Goal: Information Seeking & Learning: Learn about a topic

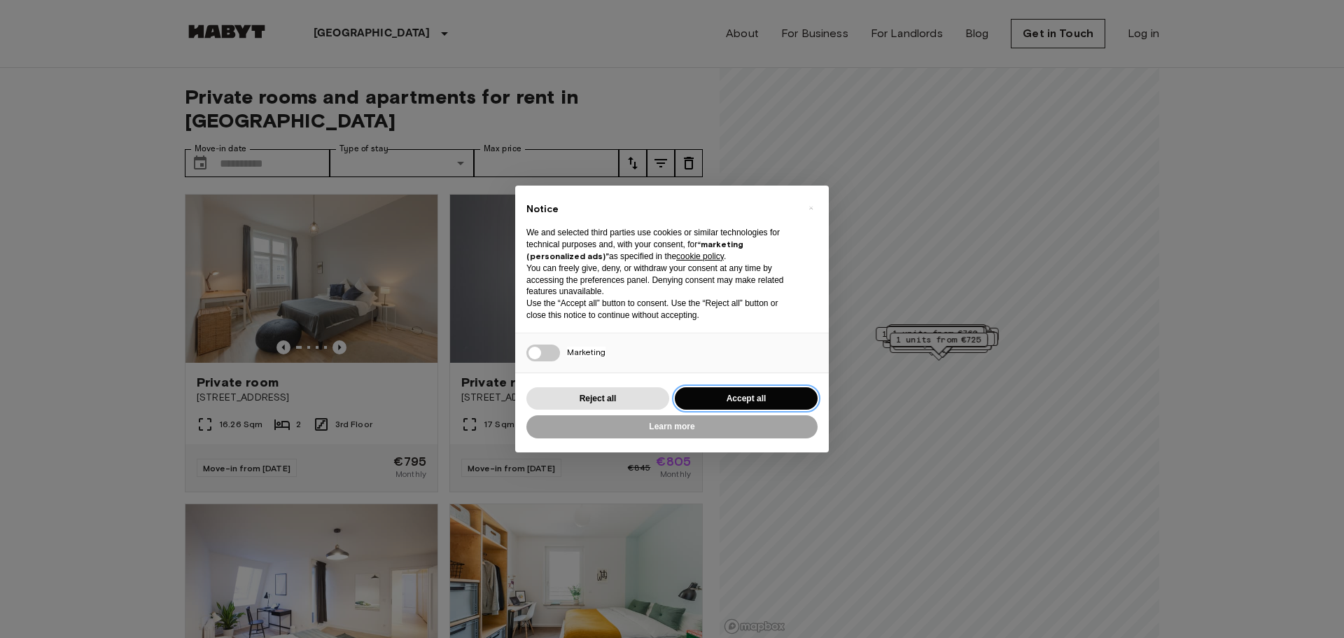
click at [765, 400] on button "Accept all" at bounding box center [746, 398] width 143 height 23
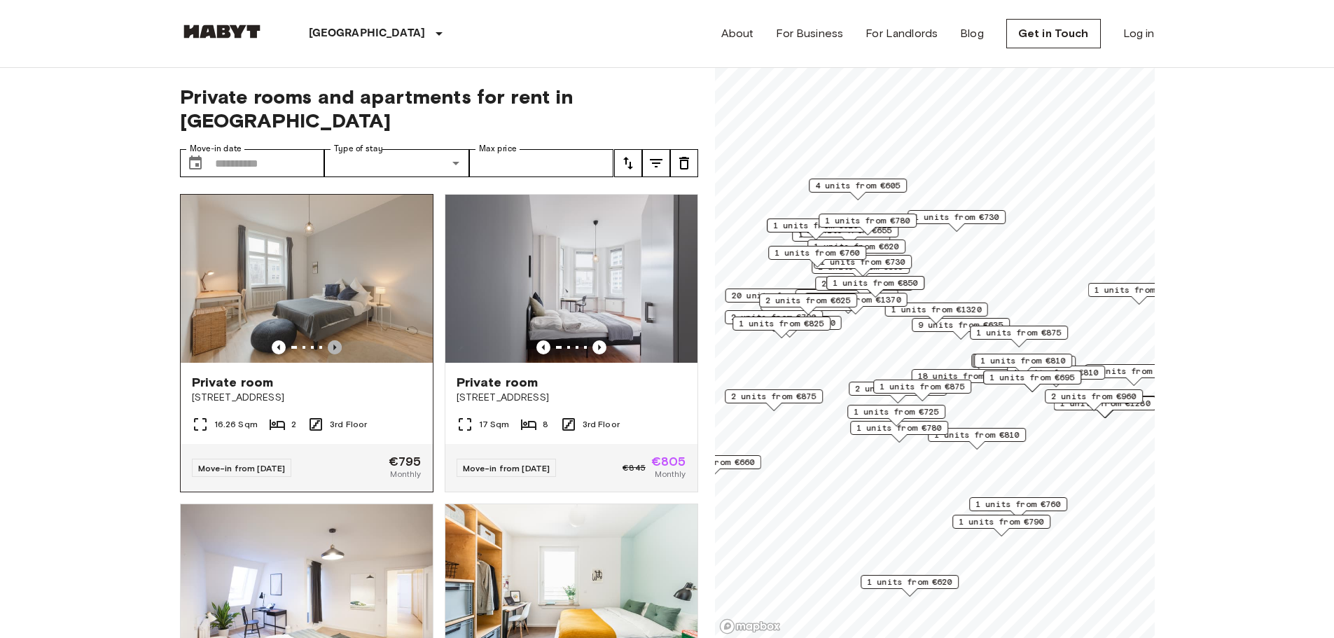
click at [328, 340] on icon "Previous image" at bounding box center [335, 347] width 14 height 14
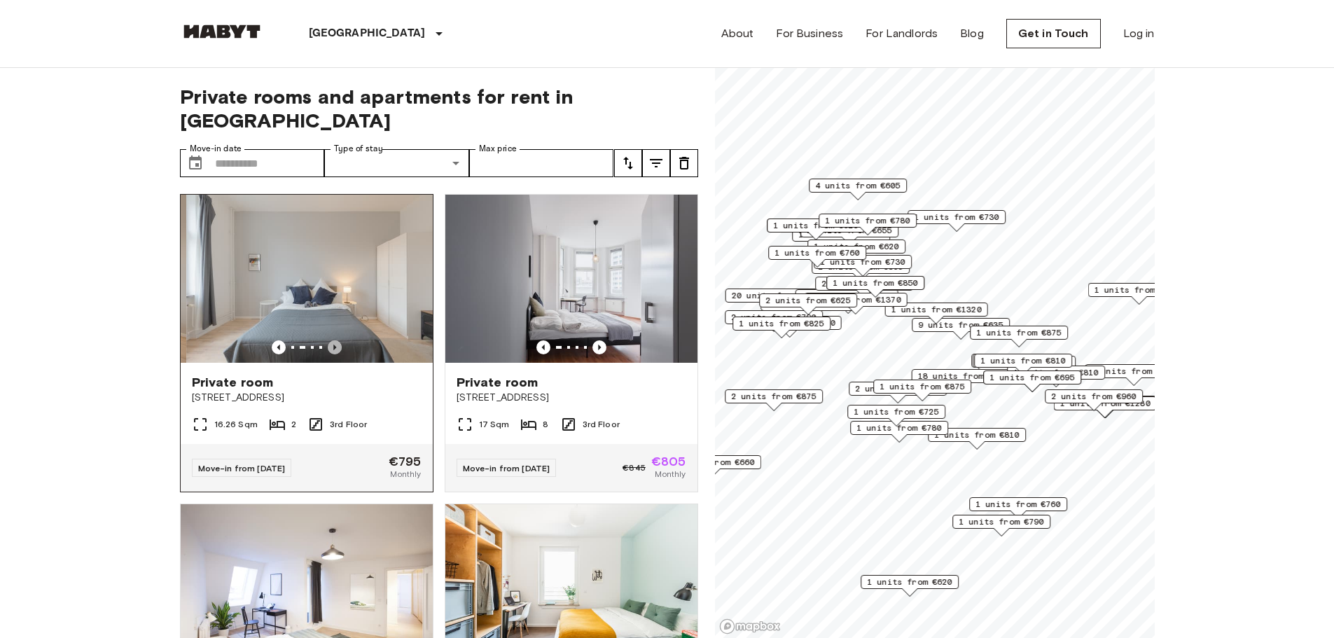
click at [328, 340] on icon "Previous image" at bounding box center [335, 347] width 14 height 14
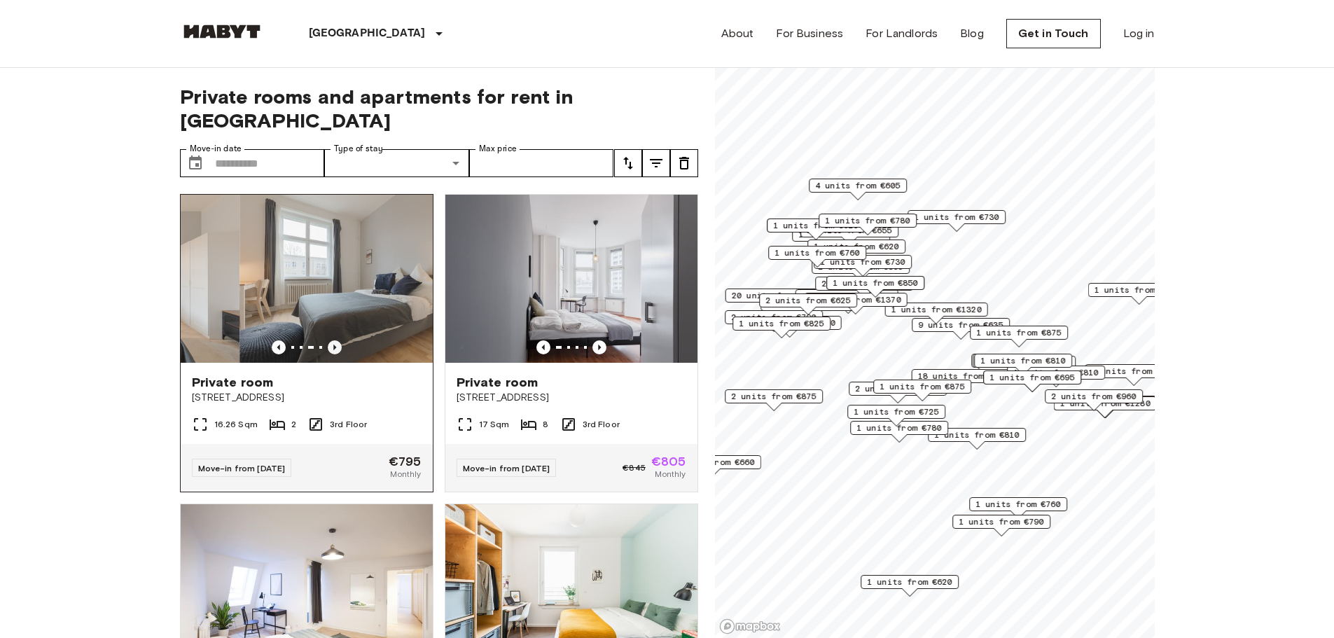
click at [328, 340] on icon "Previous image" at bounding box center [335, 347] width 14 height 14
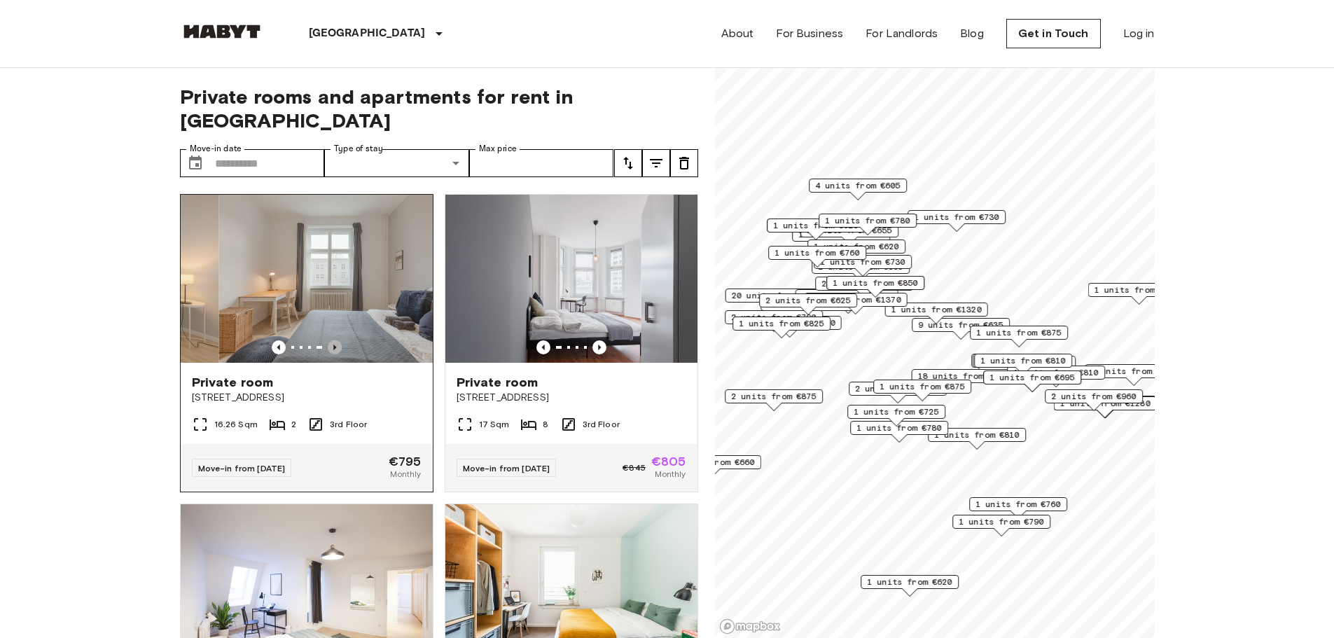
click at [328, 340] on icon "Previous image" at bounding box center [335, 347] width 14 height 14
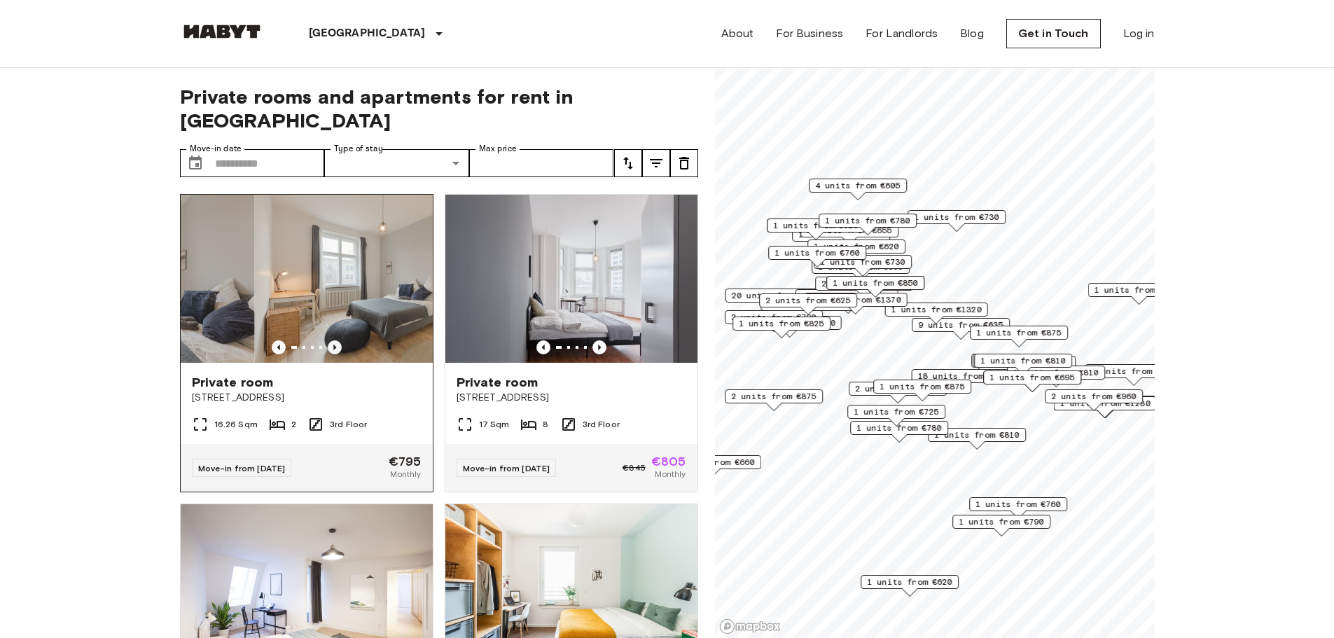
click at [328, 340] on icon "Previous image" at bounding box center [335, 347] width 14 height 14
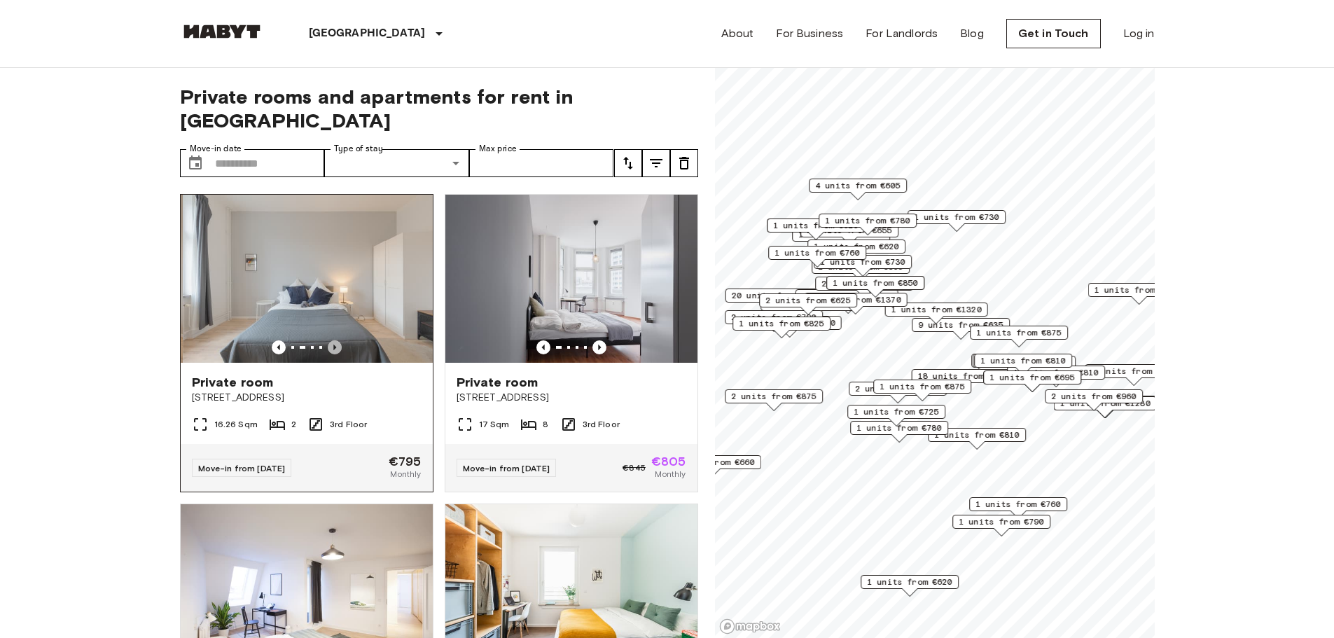
click at [328, 340] on icon "Previous image" at bounding box center [335, 347] width 14 height 14
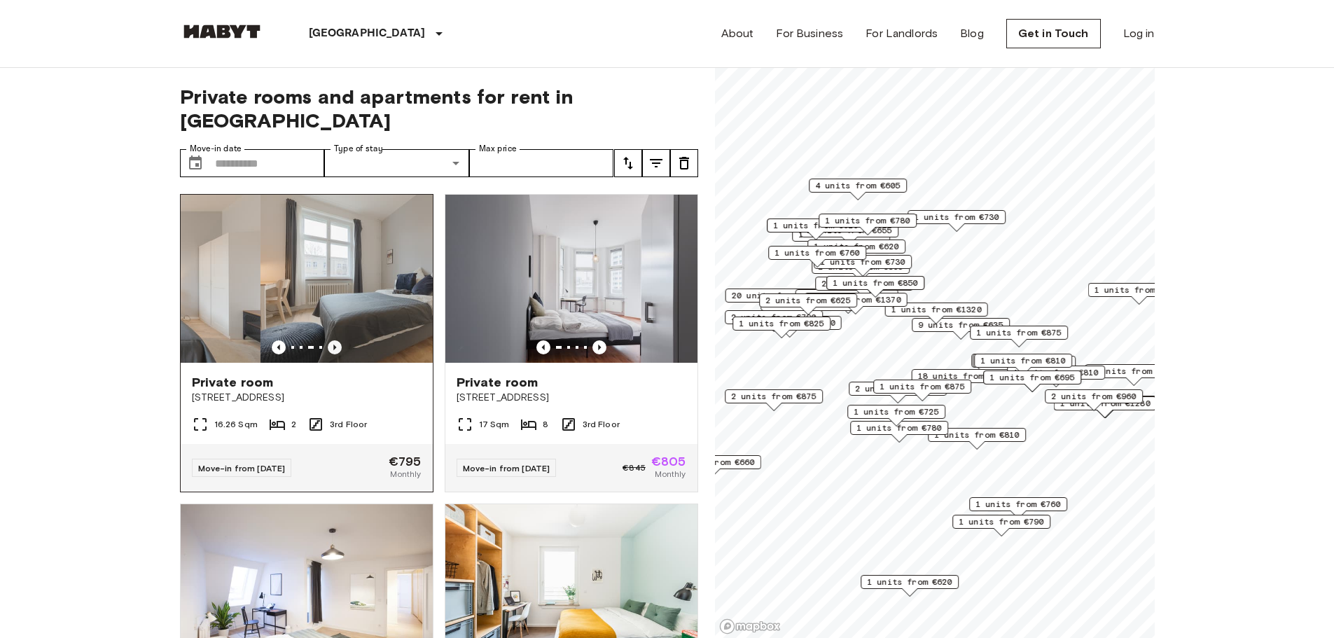
click at [328, 340] on icon "Previous image" at bounding box center [335, 347] width 14 height 14
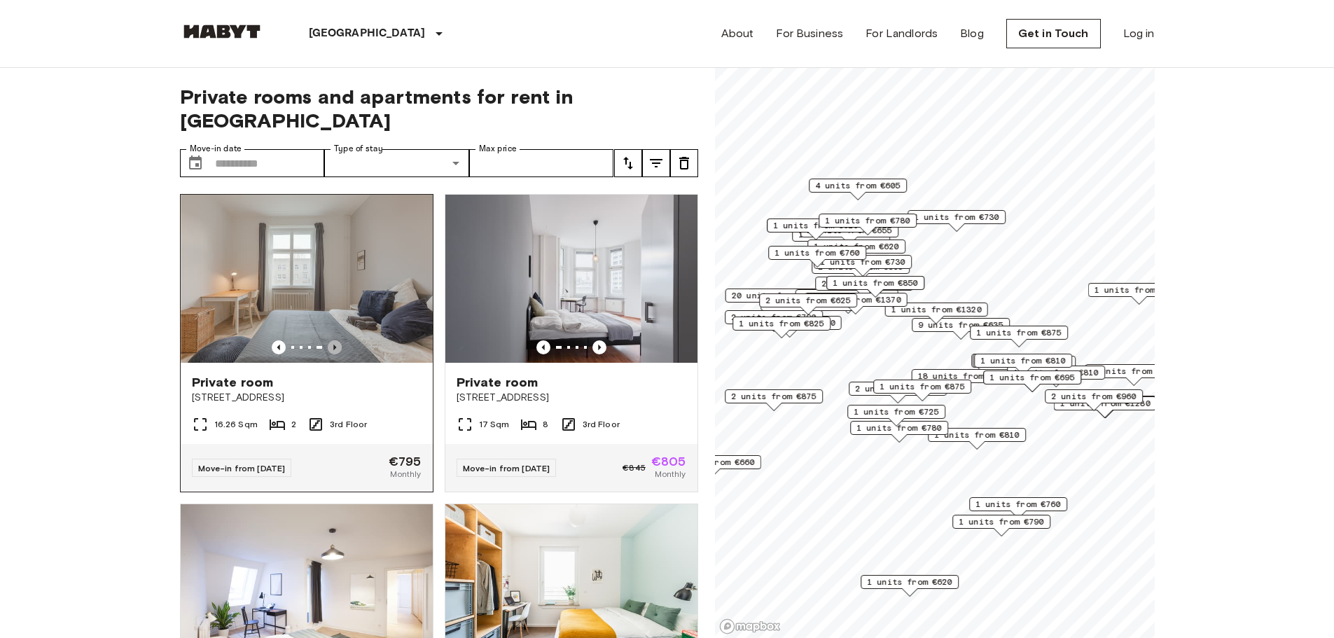
click at [333, 340] on icon "Previous image" at bounding box center [335, 347] width 14 height 14
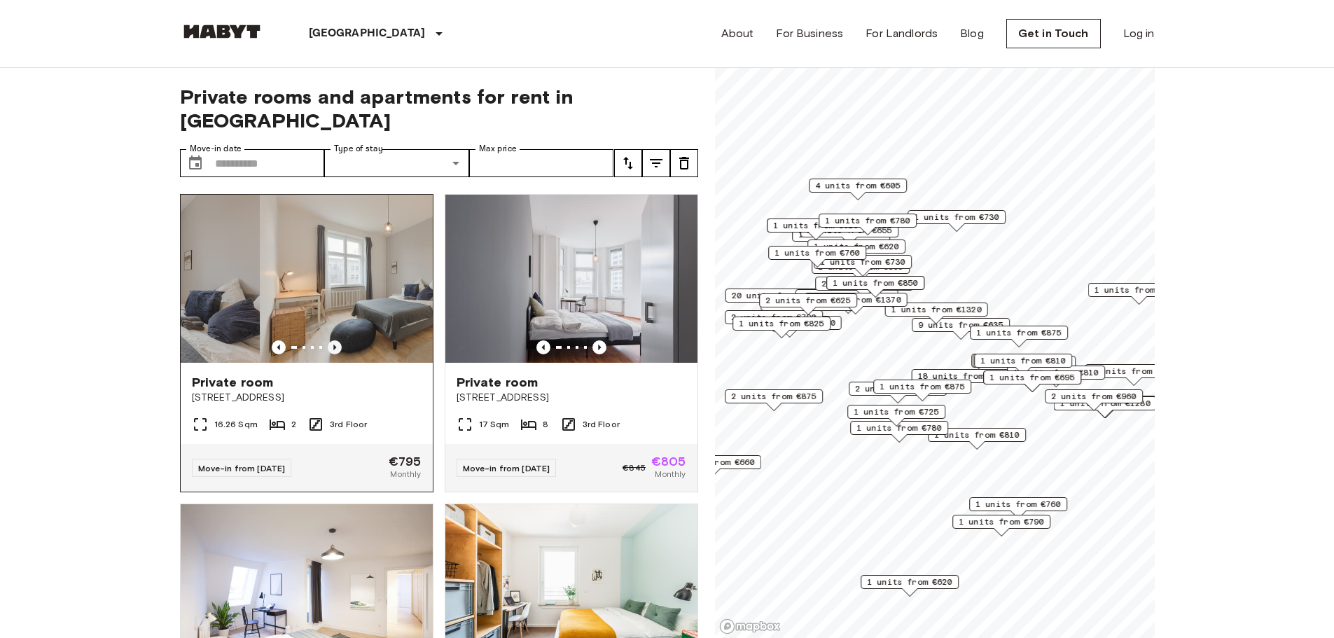
click at [333, 340] on icon "Previous image" at bounding box center [335, 347] width 14 height 14
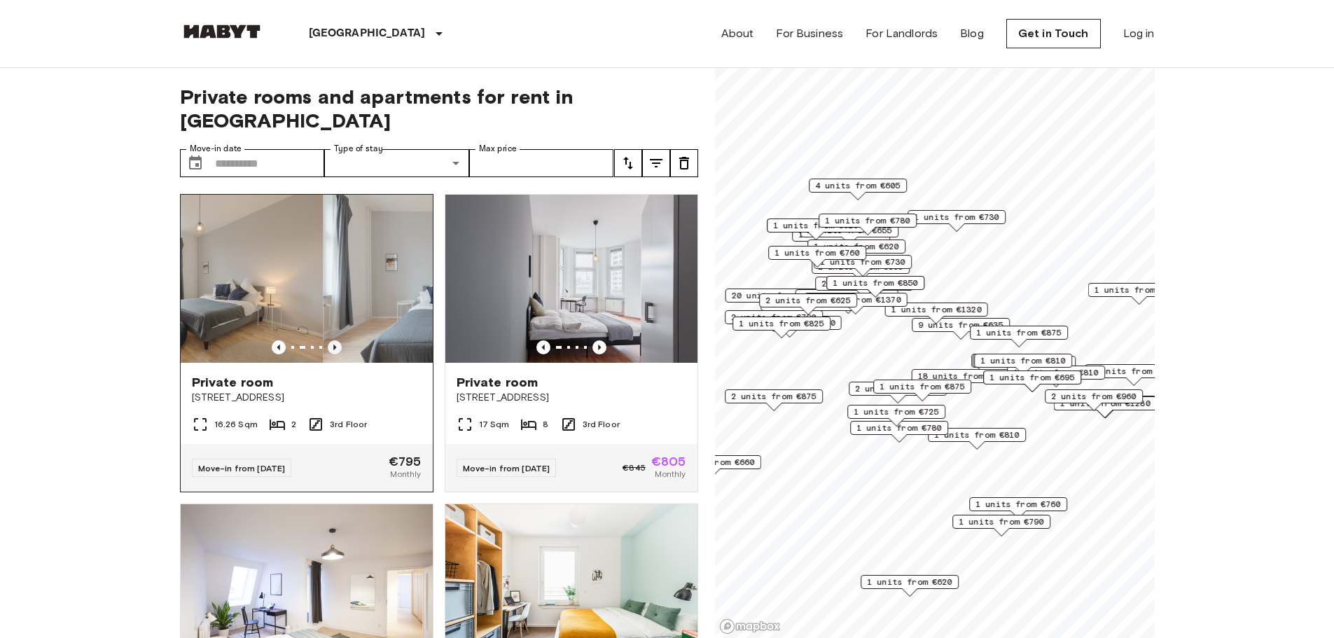
click at [333, 340] on icon "Previous image" at bounding box center [335, 347] width 14 height 14
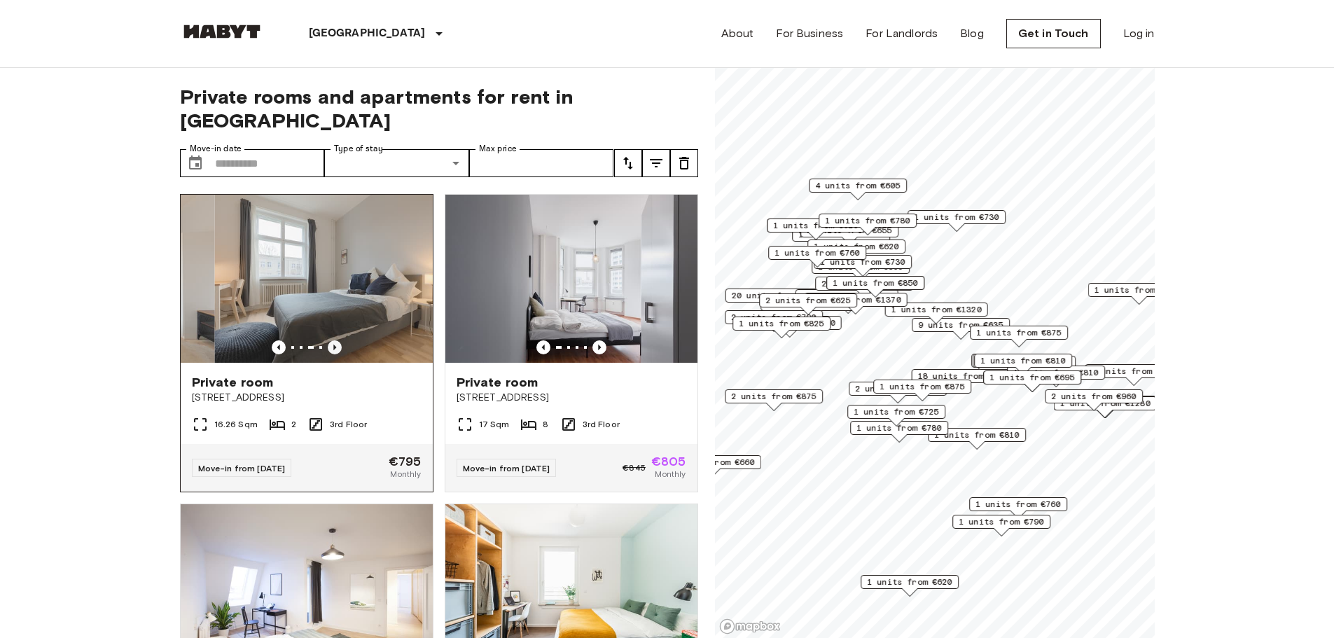
click at [333, 340] on icon "Previous image" at bounding box center [335, 347] width 14 height 14
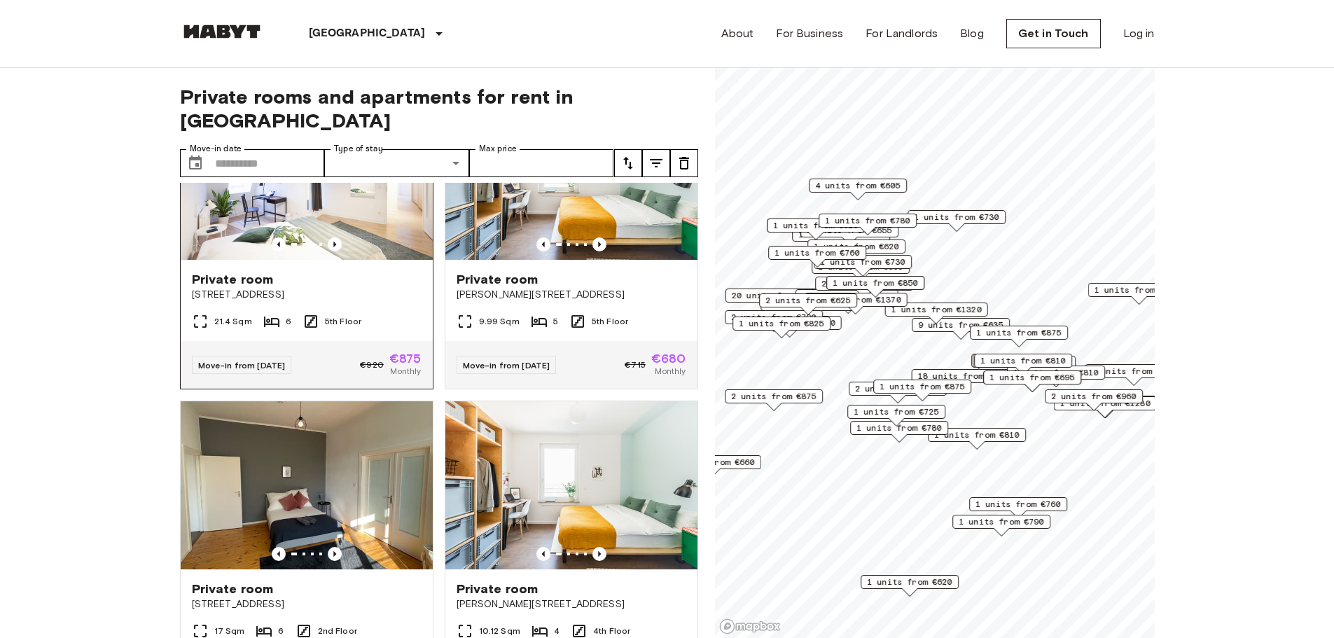
scroll to position [420, 0]
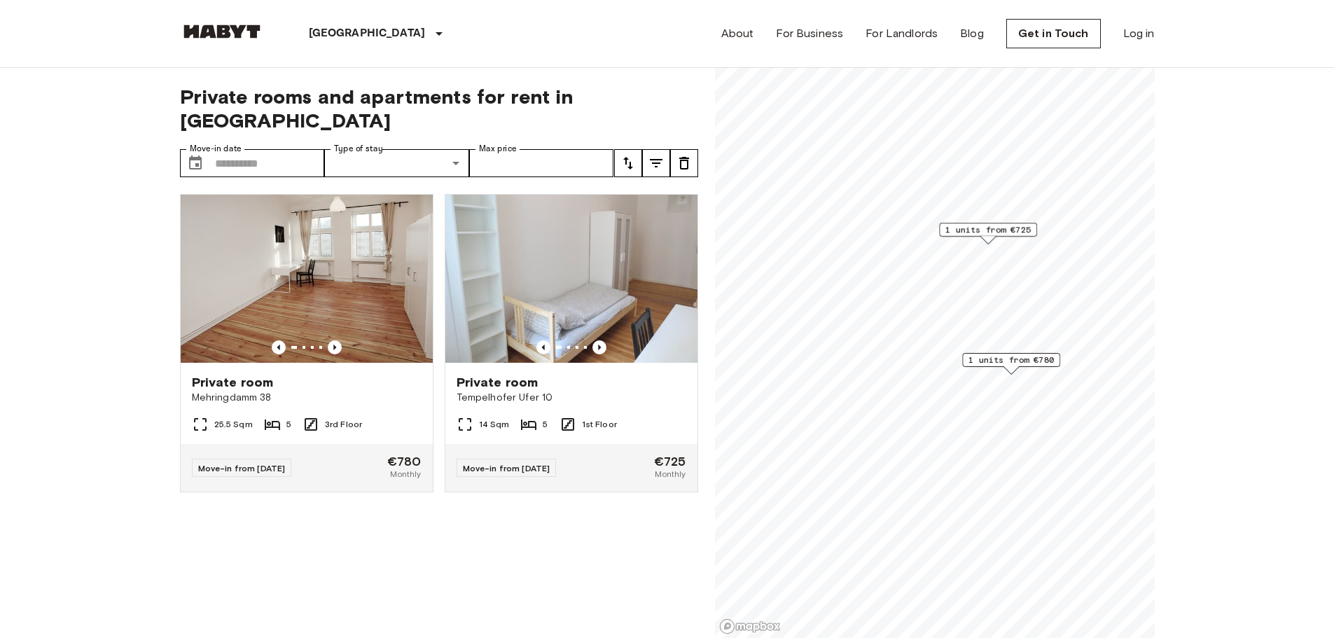
click at [986, 230] on span "1 units from €725" at bounding box center [987, 229] width 85 height 13
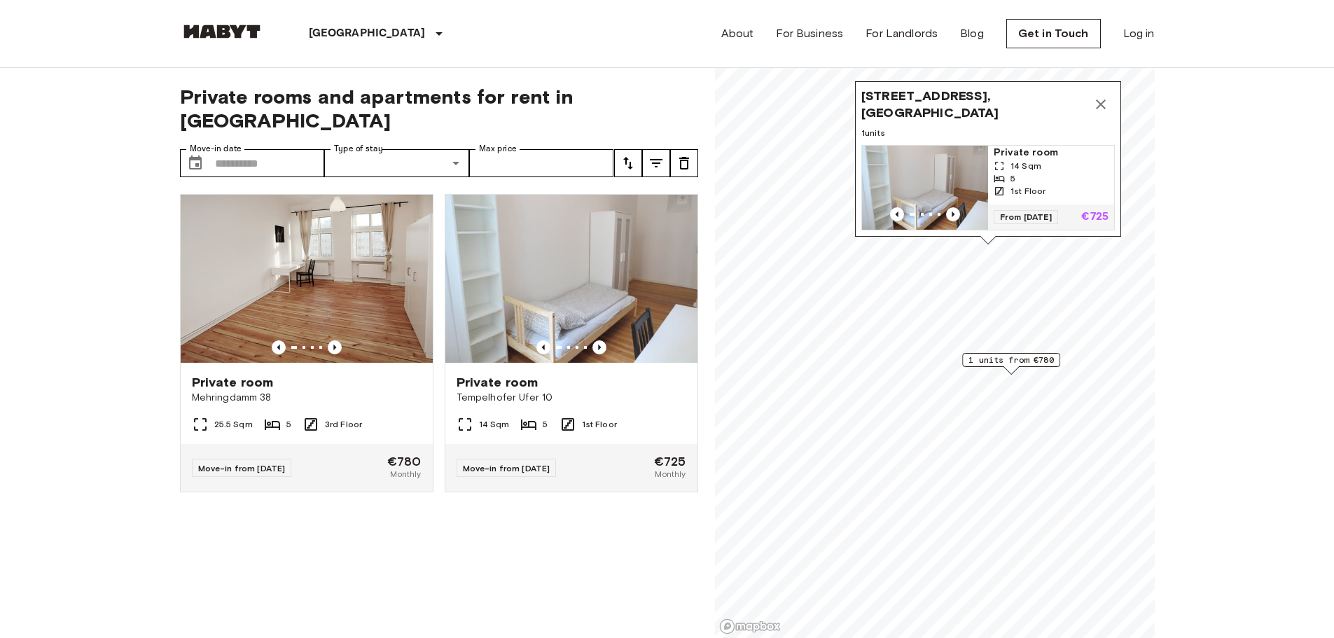
click at [1100, 99] on icon "Map marker" at bounding box center [1101, 104] width 10 height 10
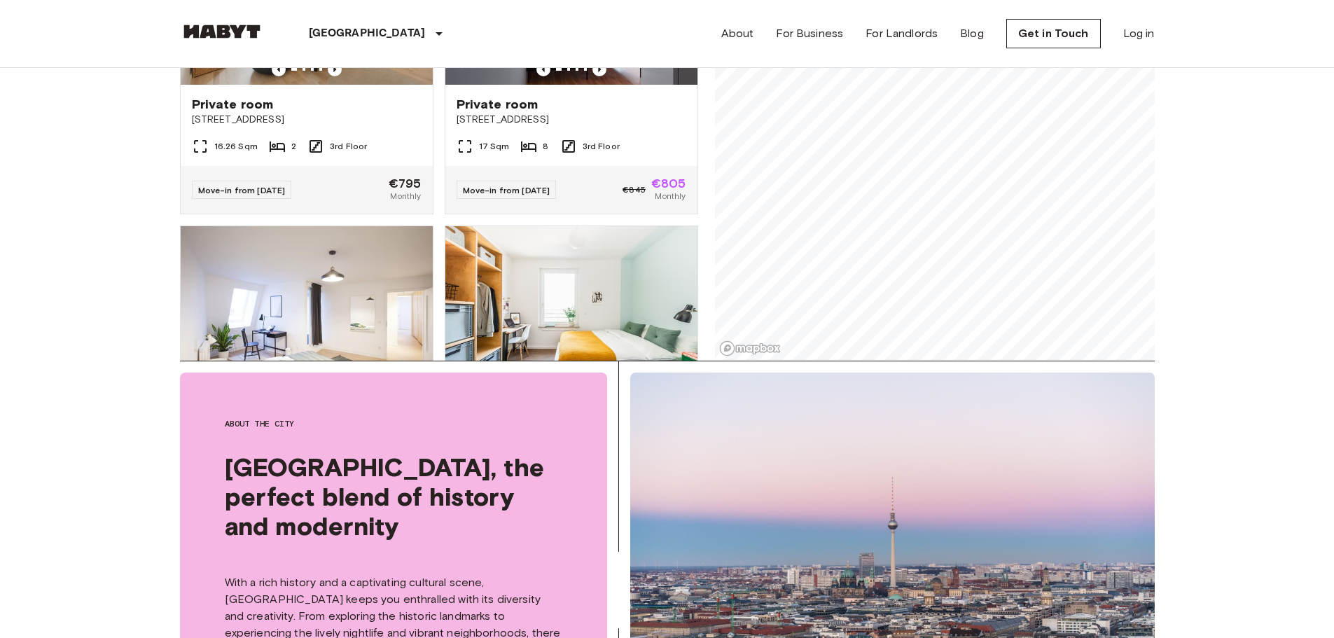
scroll to position [280, 0]
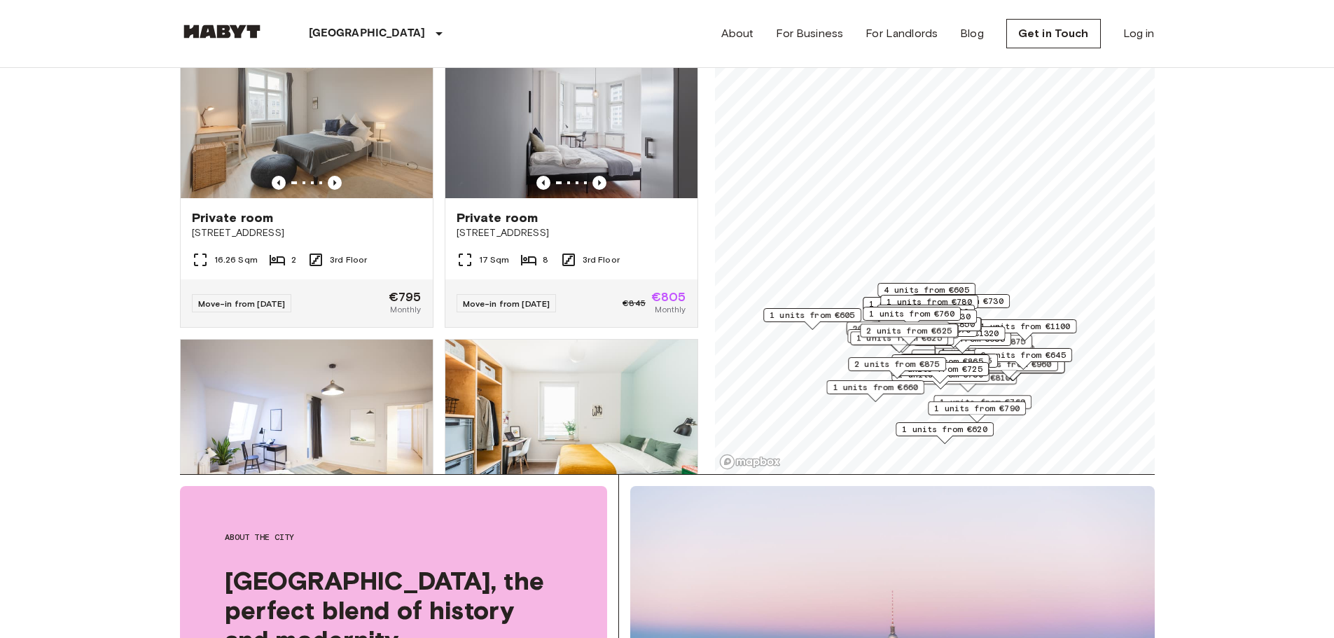
scroll to position [140, 0]
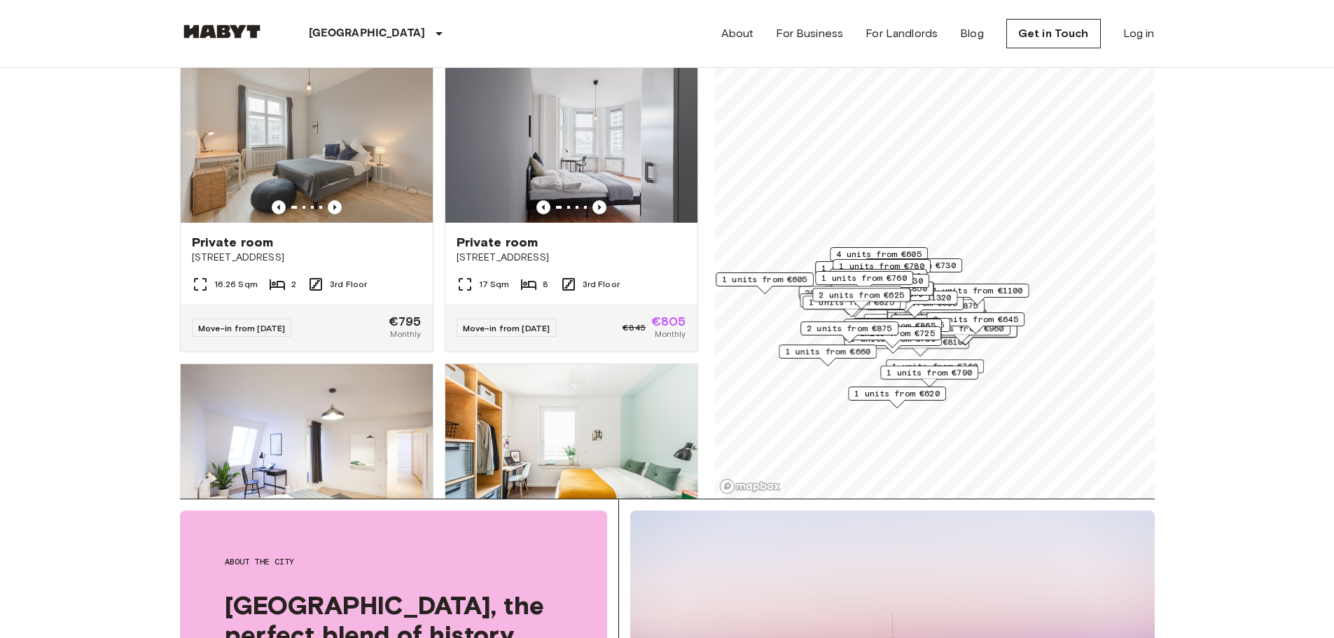
drag, startPoint x: 968, startPoint y: 381, endPoint x: 928, endPoint y: 326, distance: 68.2
click at [928, 326] on span "2 units from €865" at bounding box center [892, 325] width 85 height 13
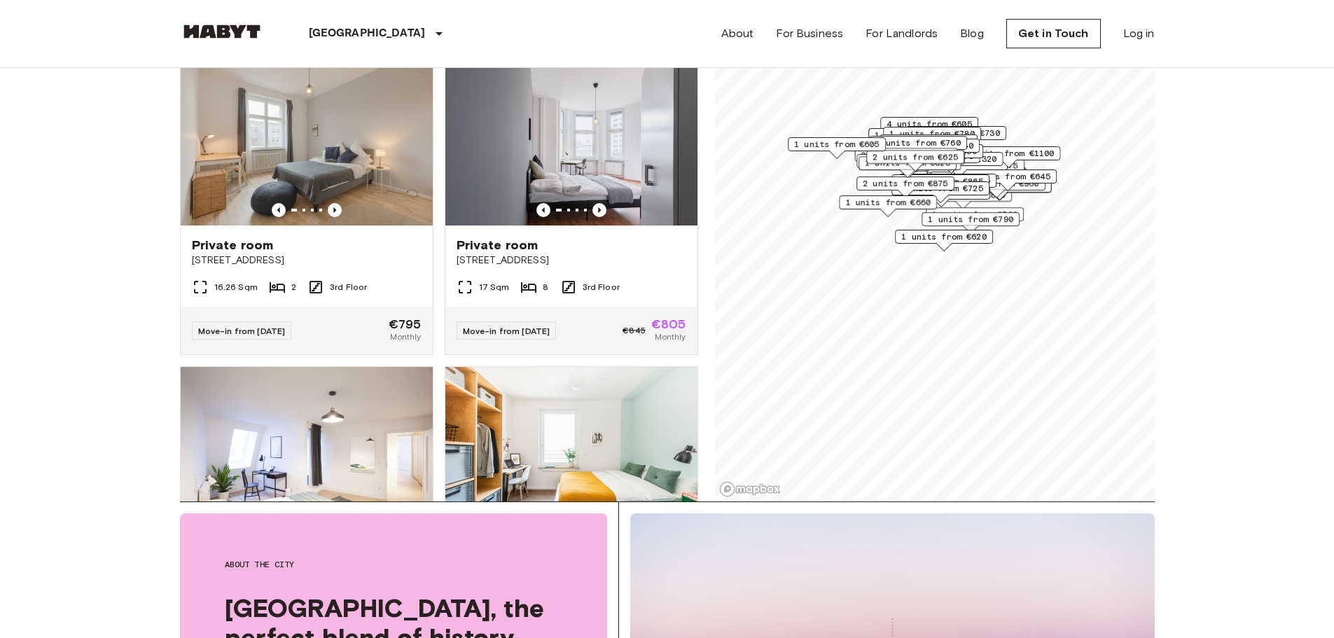
scroll to position [140, 0]
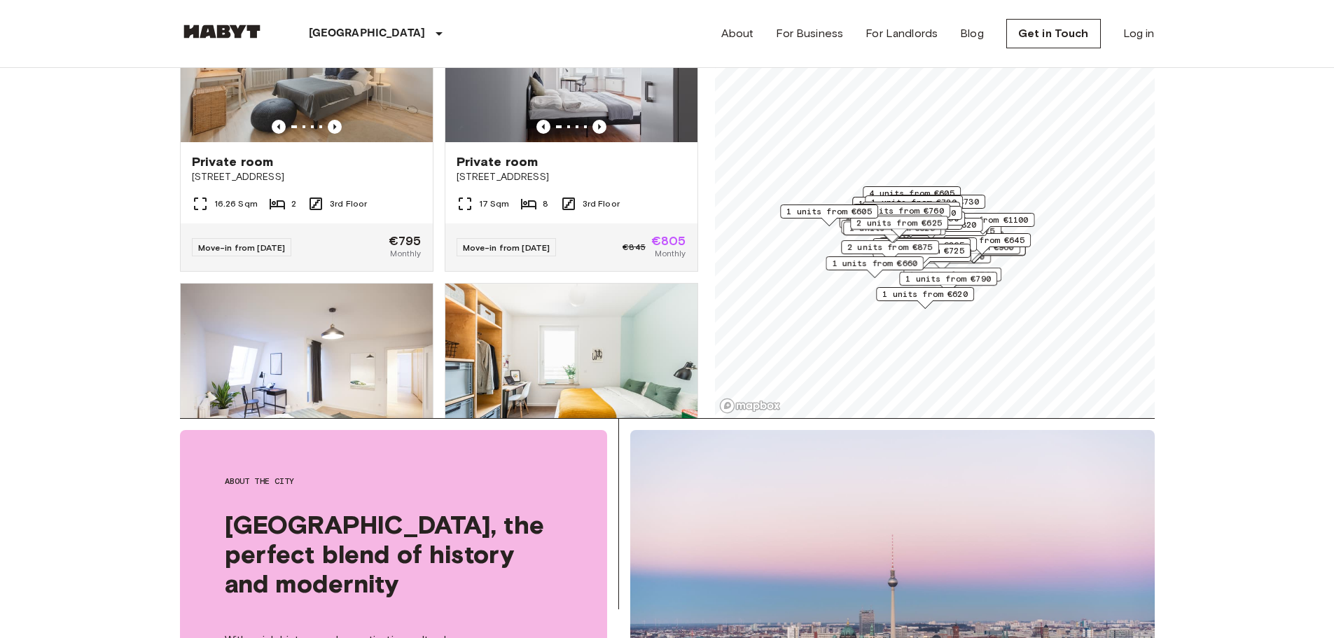
scroll to position [280, 0]
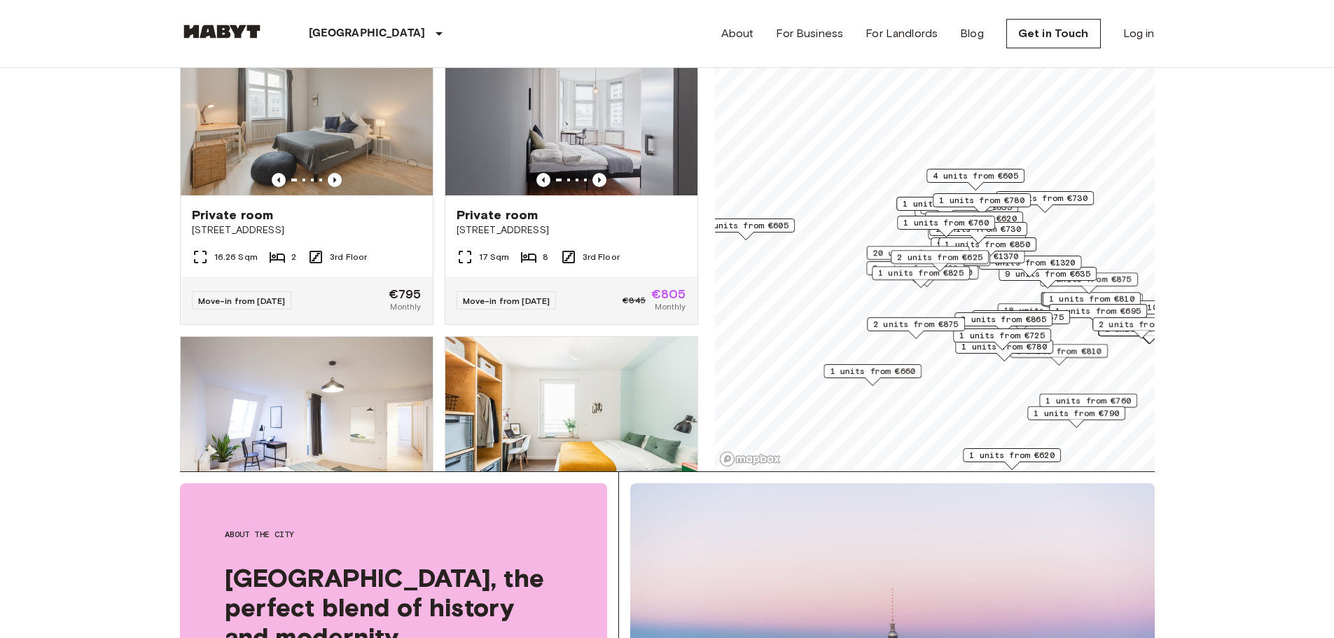
scroll to position [70, 0]
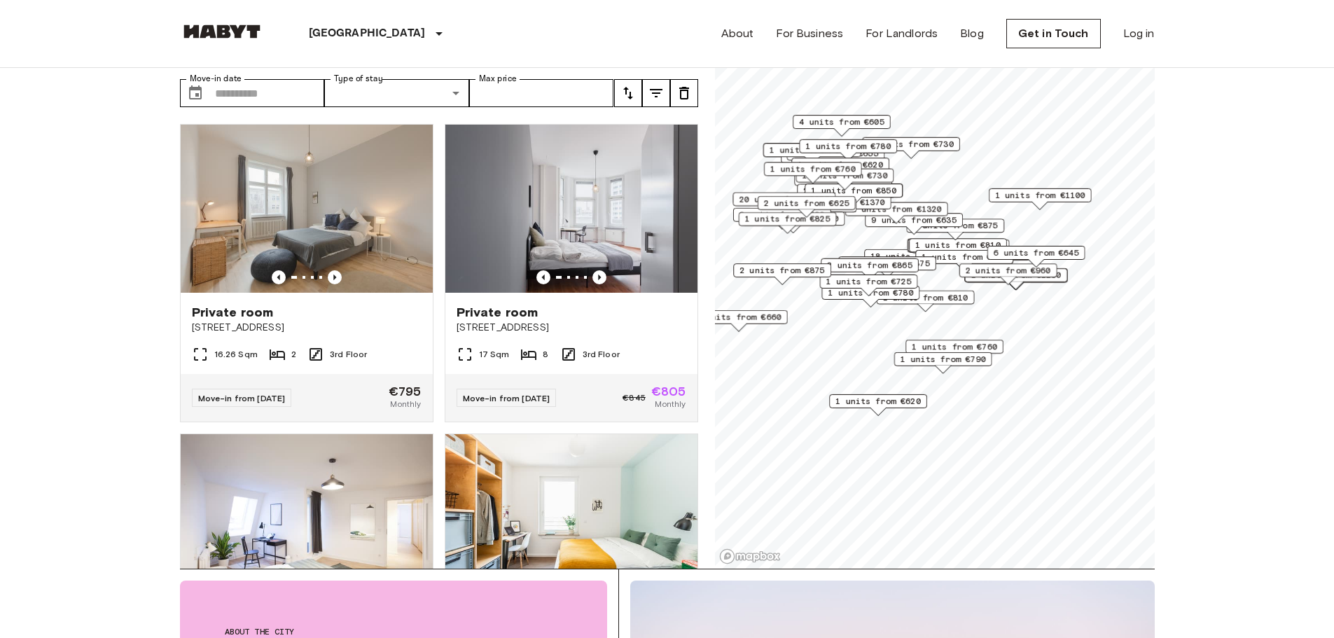
drag, startPoint x: 956, startPoint y: 347, endPoint x: 968, endPoint y: 260, distance: 87.6
click at [968, 263] on div "2 units from €960" at bounding box center [1007, 270] width 98 height 14
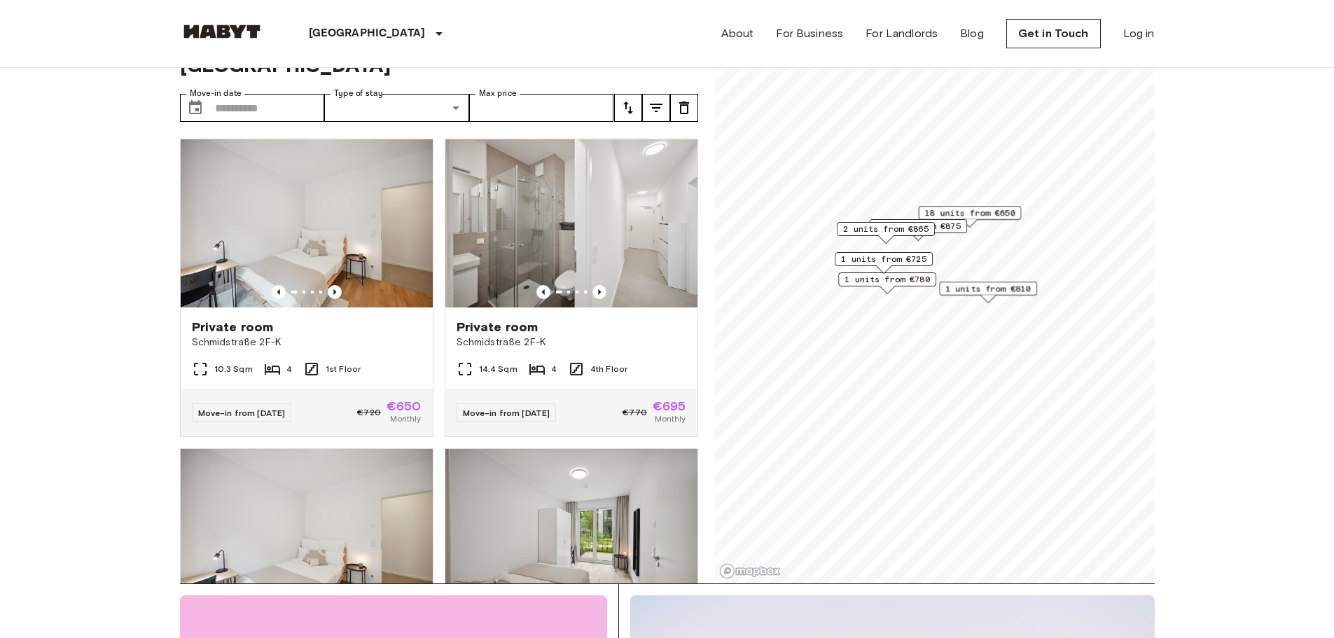
scroll to position [70, 0]
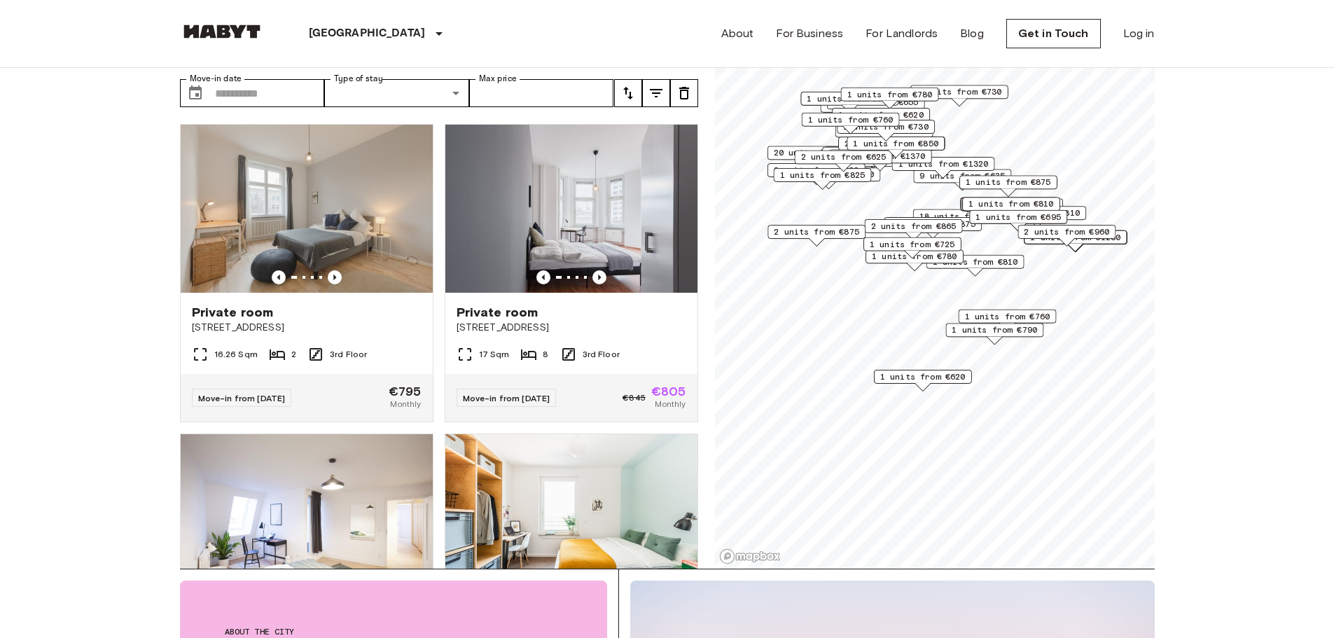
scroll to position [140, 0]
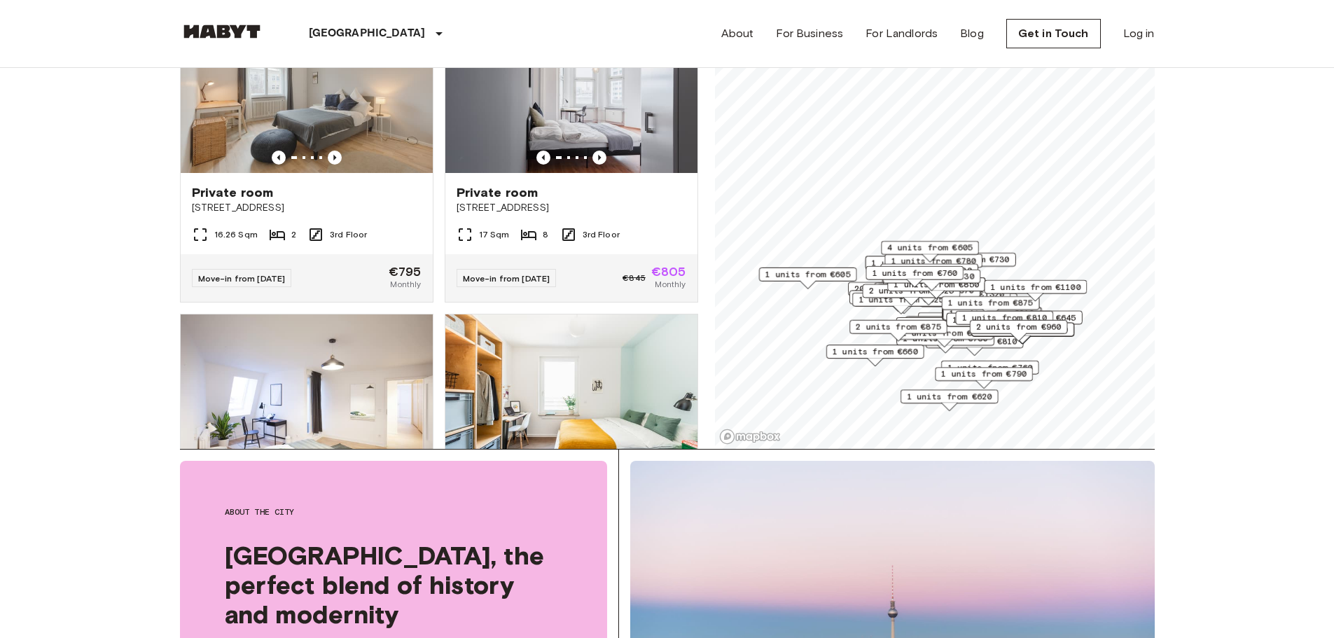
scroll to position [210, 0]
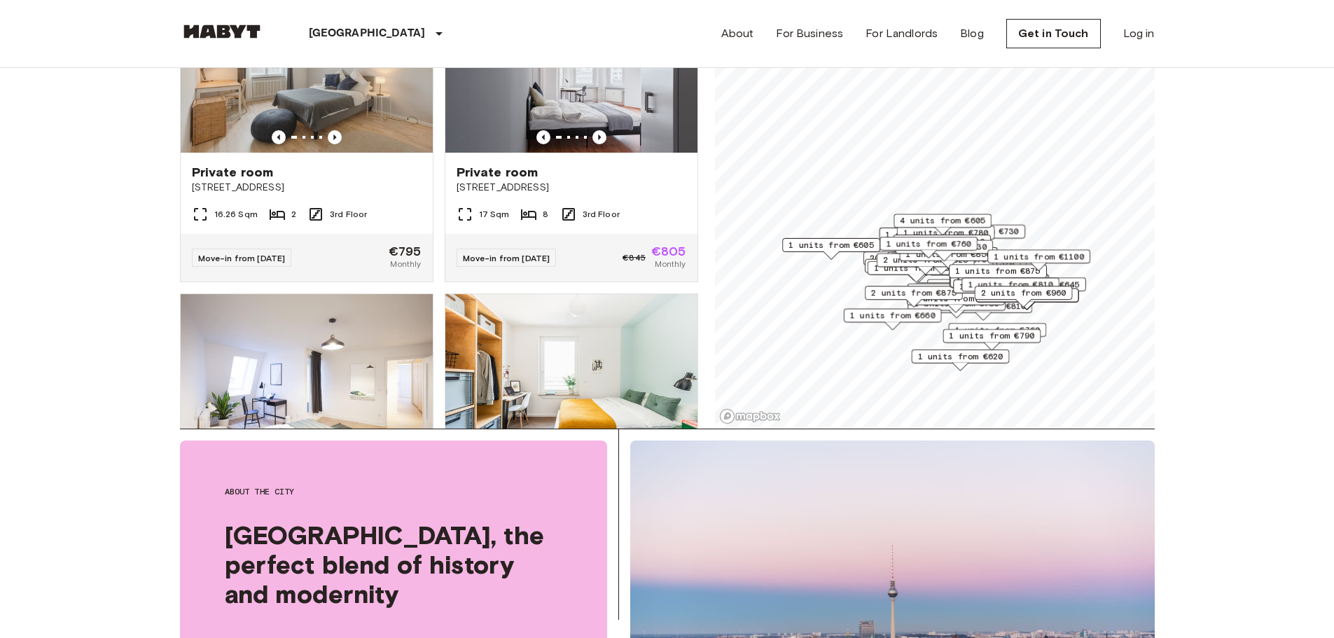
drag, startPoint x: 919, startPoint y: 343, endPoint x: 946, endPoint y: 314, distance: 39.1
click at [941, 314] on div "1 units from €660" at bounding box center [892, 320] width 98 height 22
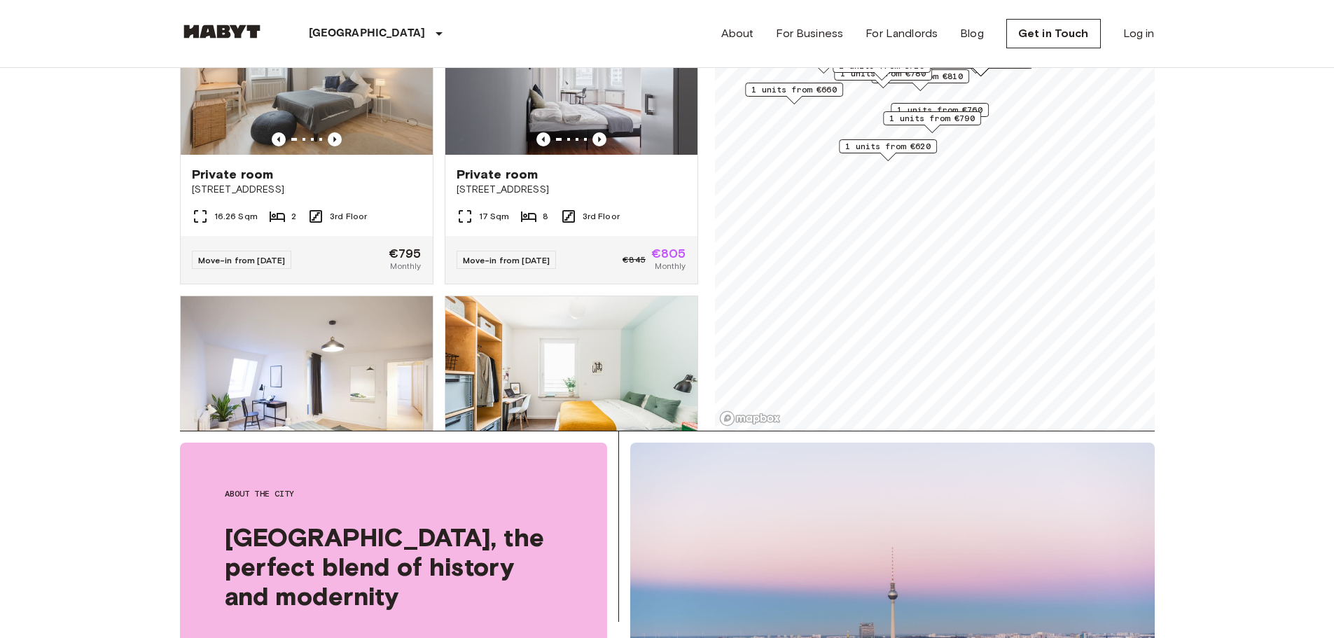
scroll to position [210, 0]
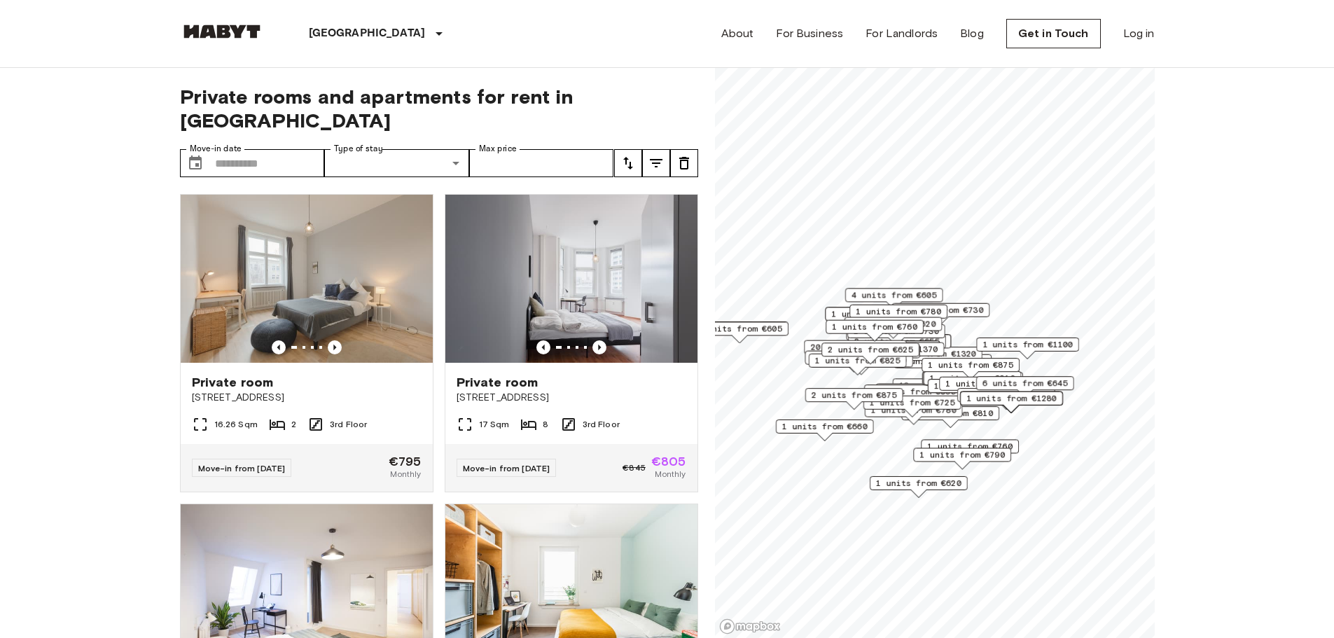
drag, startPoint x: 995, startPoint y: 391, endPoint x: 916, endPoint y: 337, distance: 95.3
click at [916, 337] on div "1 units from €760" at bounding box center [874, 331] width 98 height 22
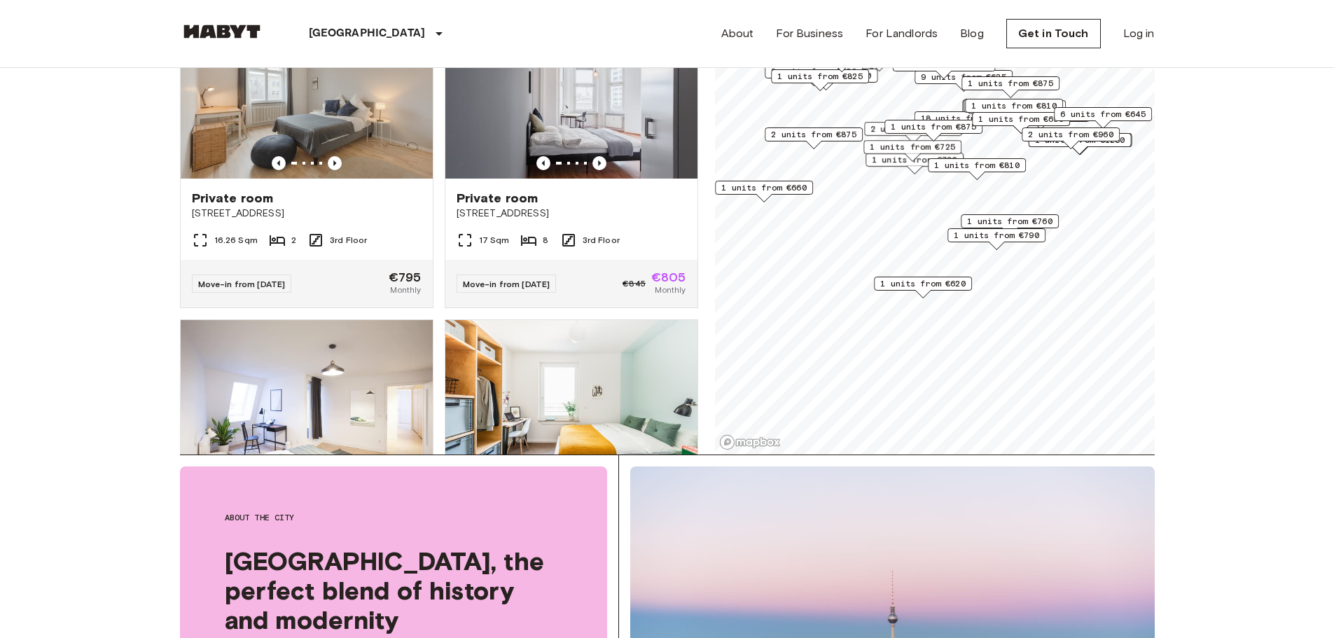
scroll to position [210, 0]
